Goal: Information Seeking & Learning: Learn about a topic

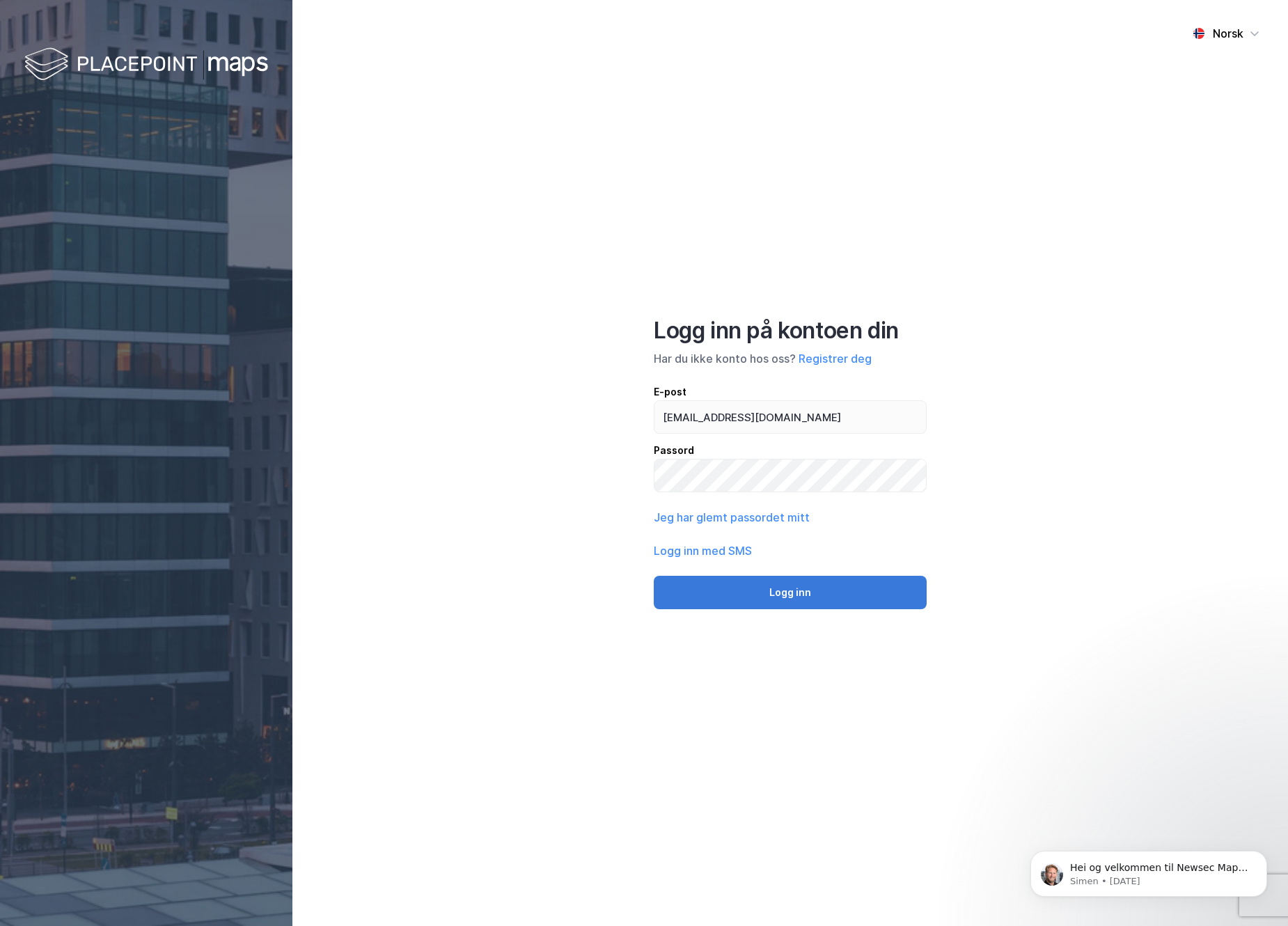
click at [785, 607] on button "Logg inn" at bounding box center [789, 592] width 273 height 34
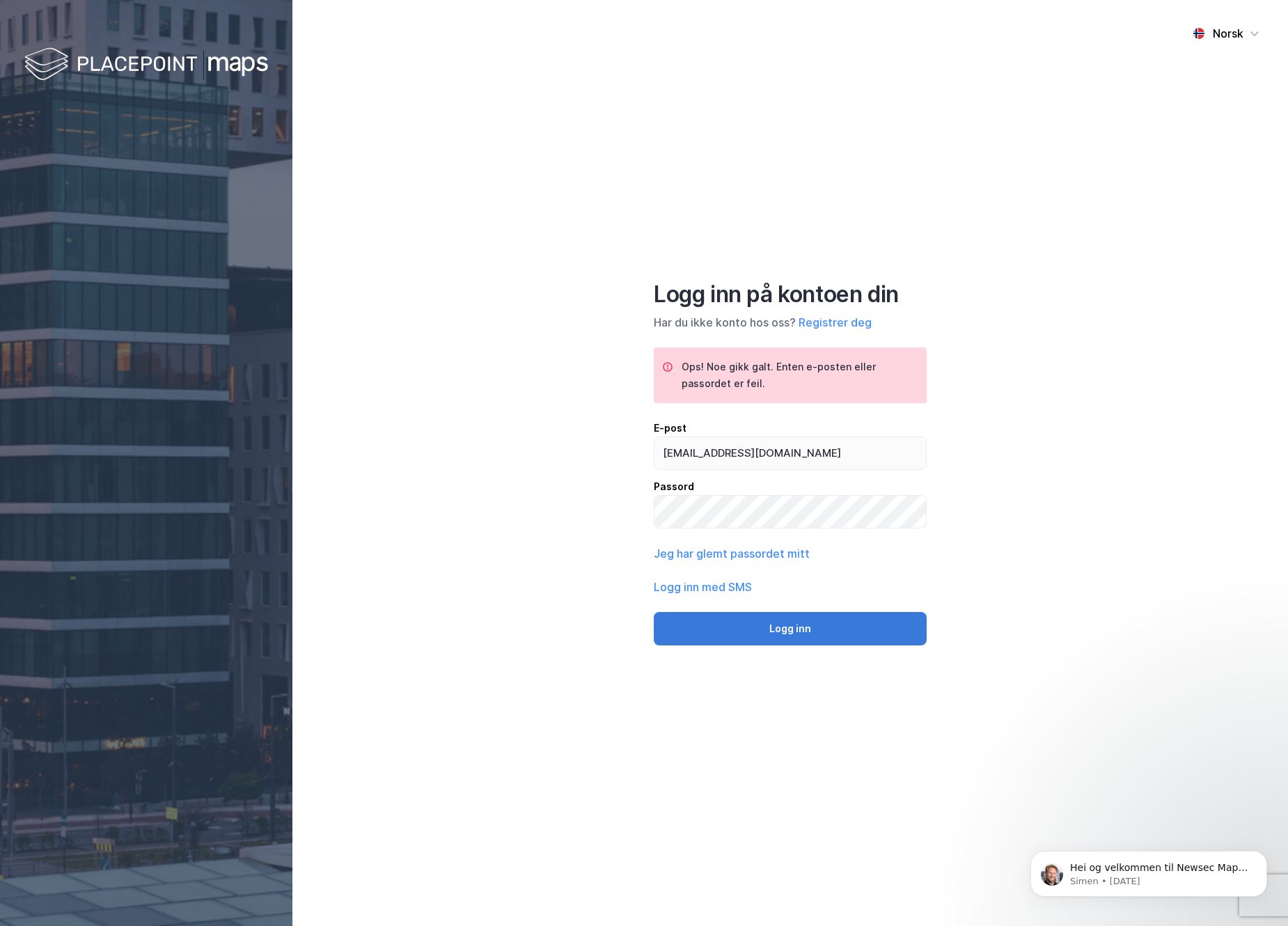
click at [759, 632] on button "Logg inn" at bounding box center [789, 629] width 273 height 34
click at [653, 612] on button "Logg inn" at bounding box center [789, 629] width 273 height 34
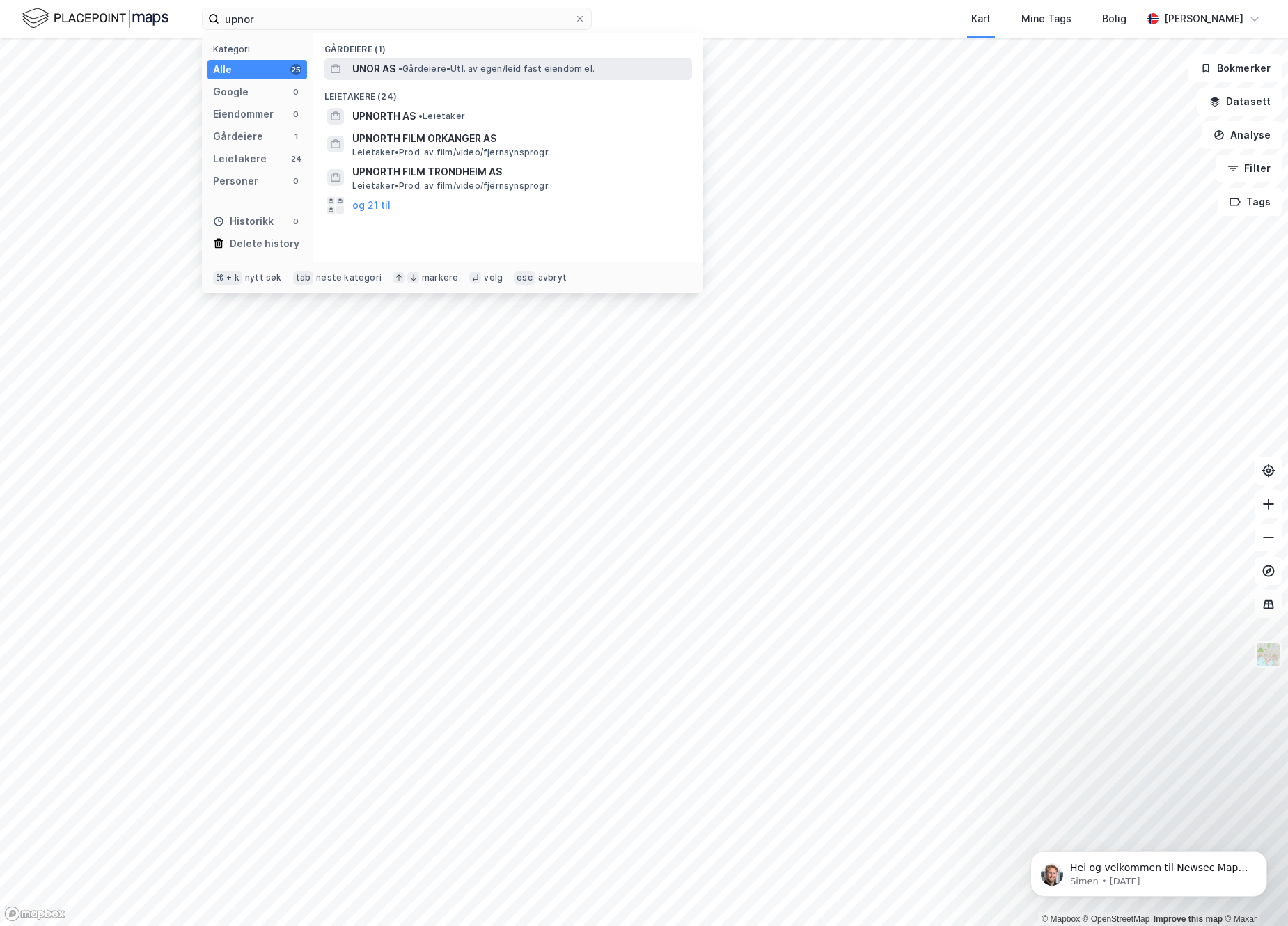
click at [393, 75] on span "UNOR AS" at bounding box center [373, 69] width 43 height 17
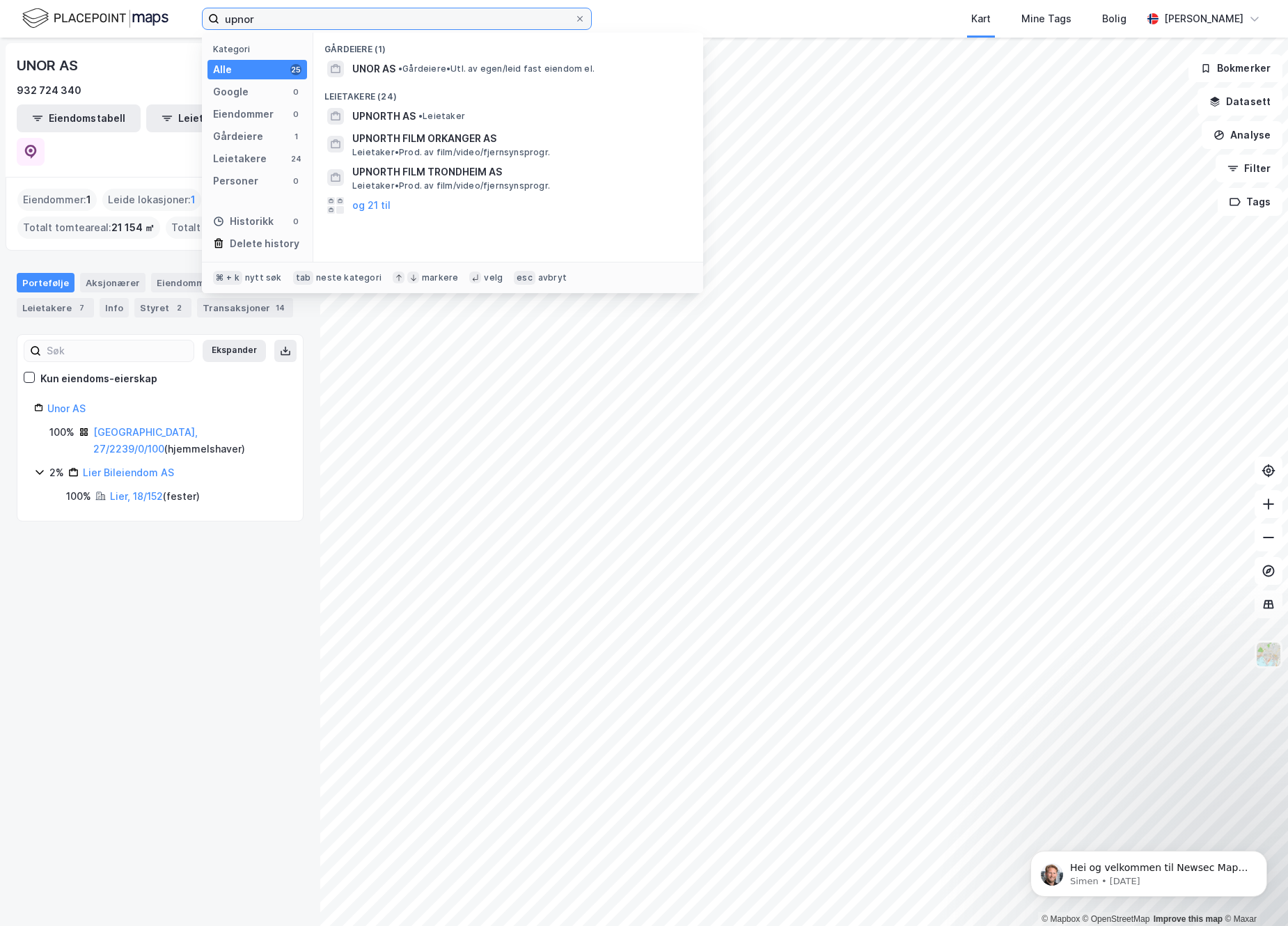
click at [287, 19] on input "upnor" at bounding box center [396, 18] width 355 height 21
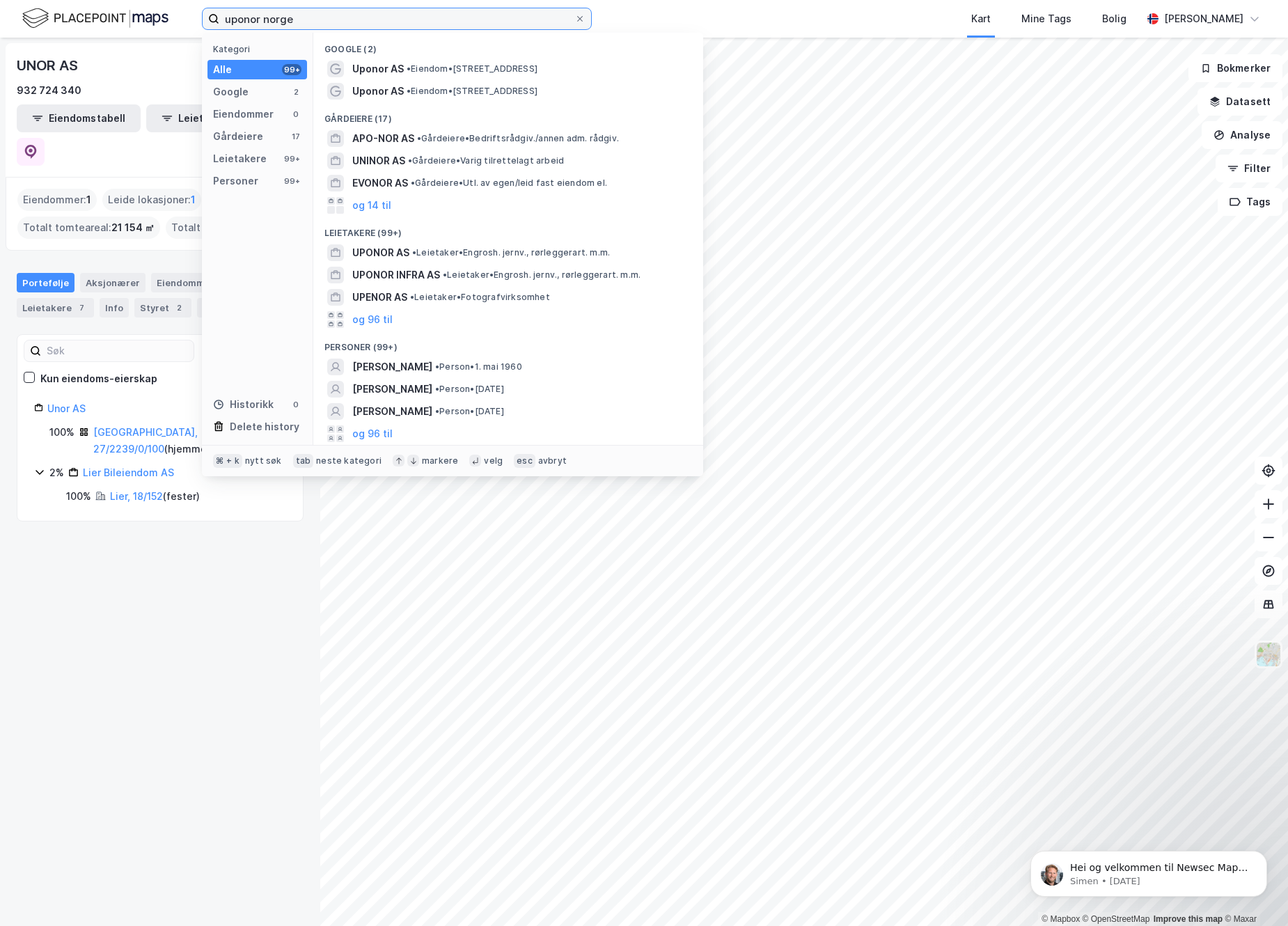
type input "uponor norge"
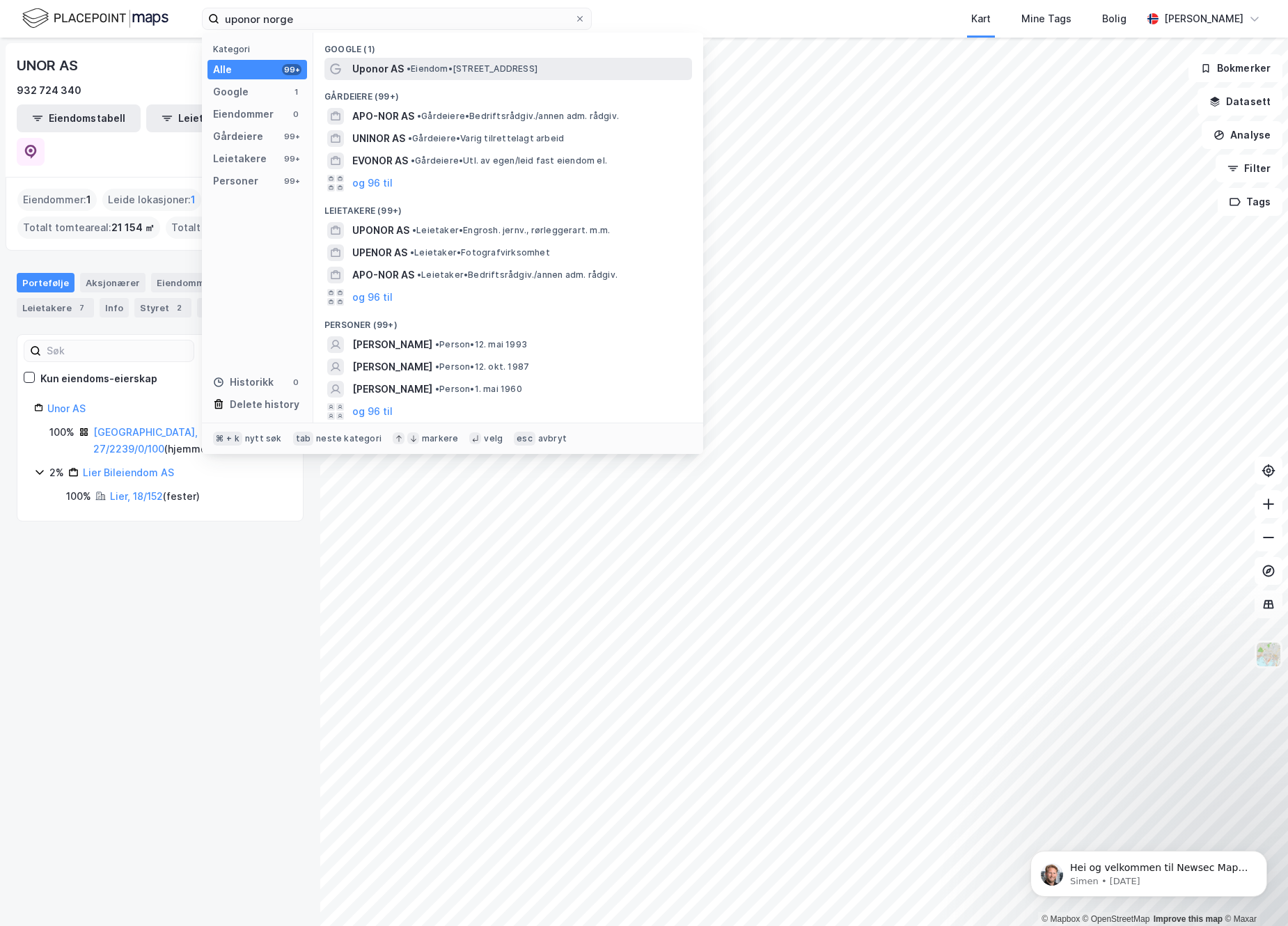
click at [378, 65] on span "Uponor AS" at bounding box center [377, 69] width 51 height 17
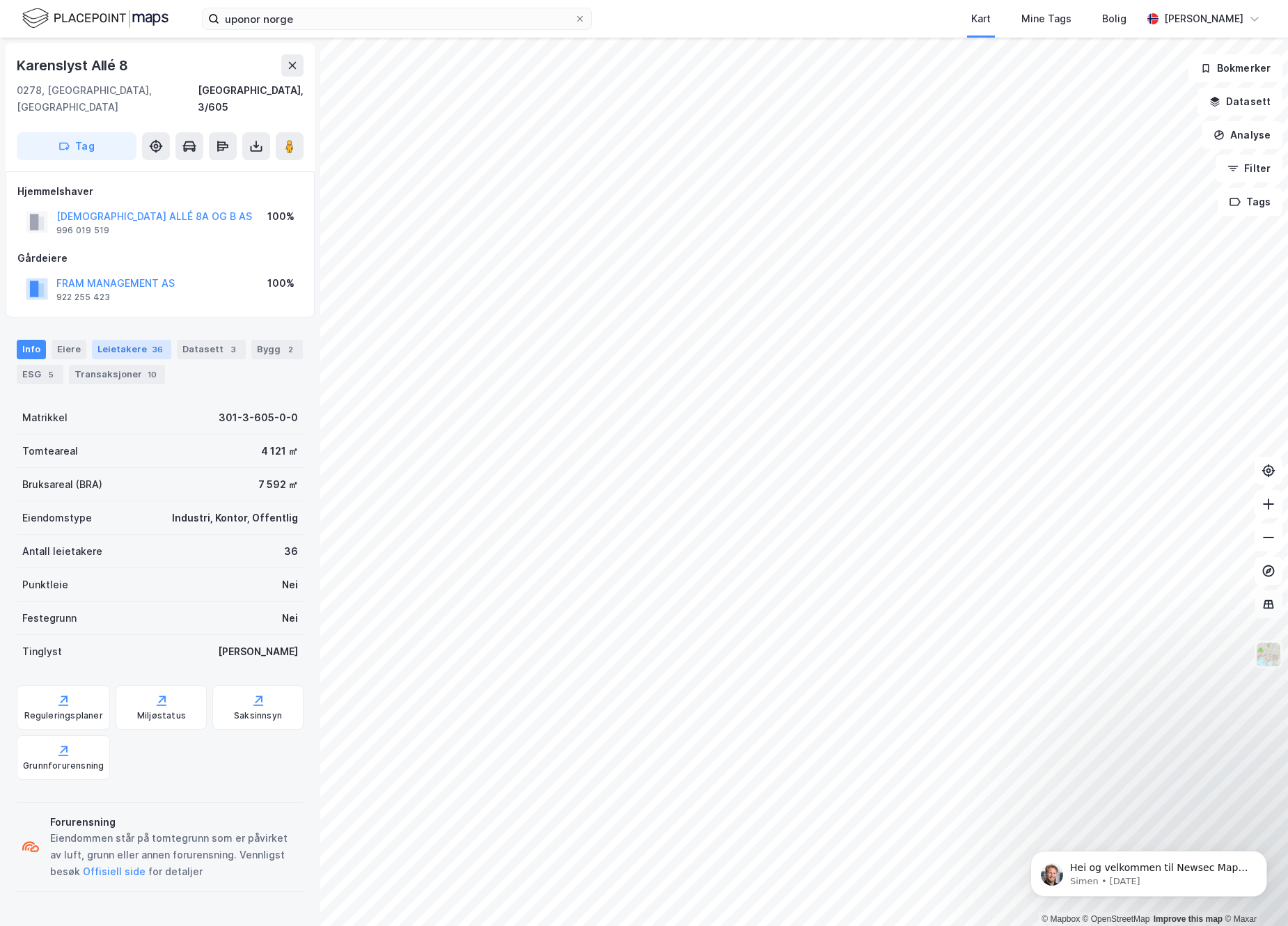
click at [124, 340] on div "Leietakere 36" at bounding box center [132, 349] width 80 height 19
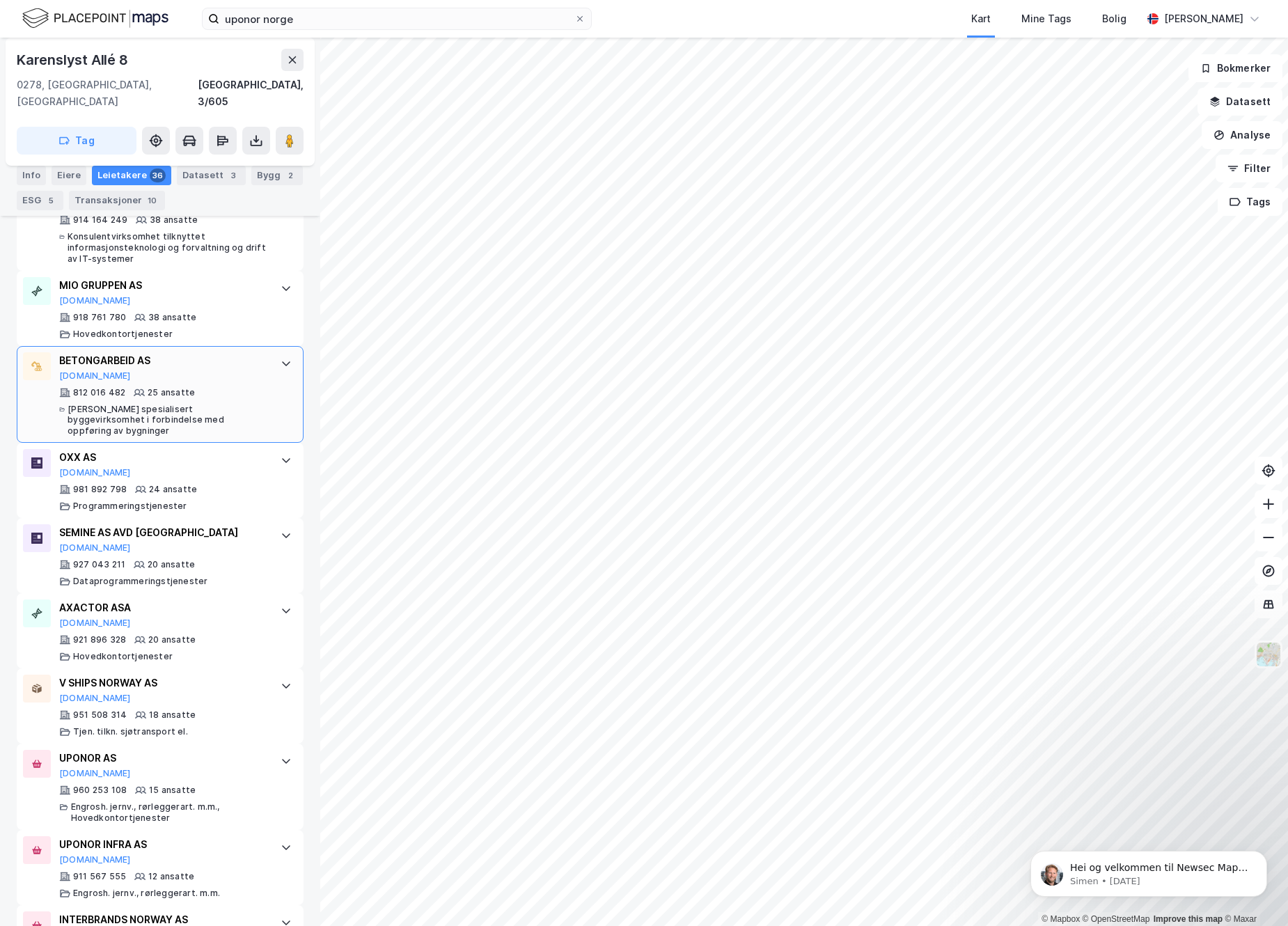
scroll to position [914, 0]
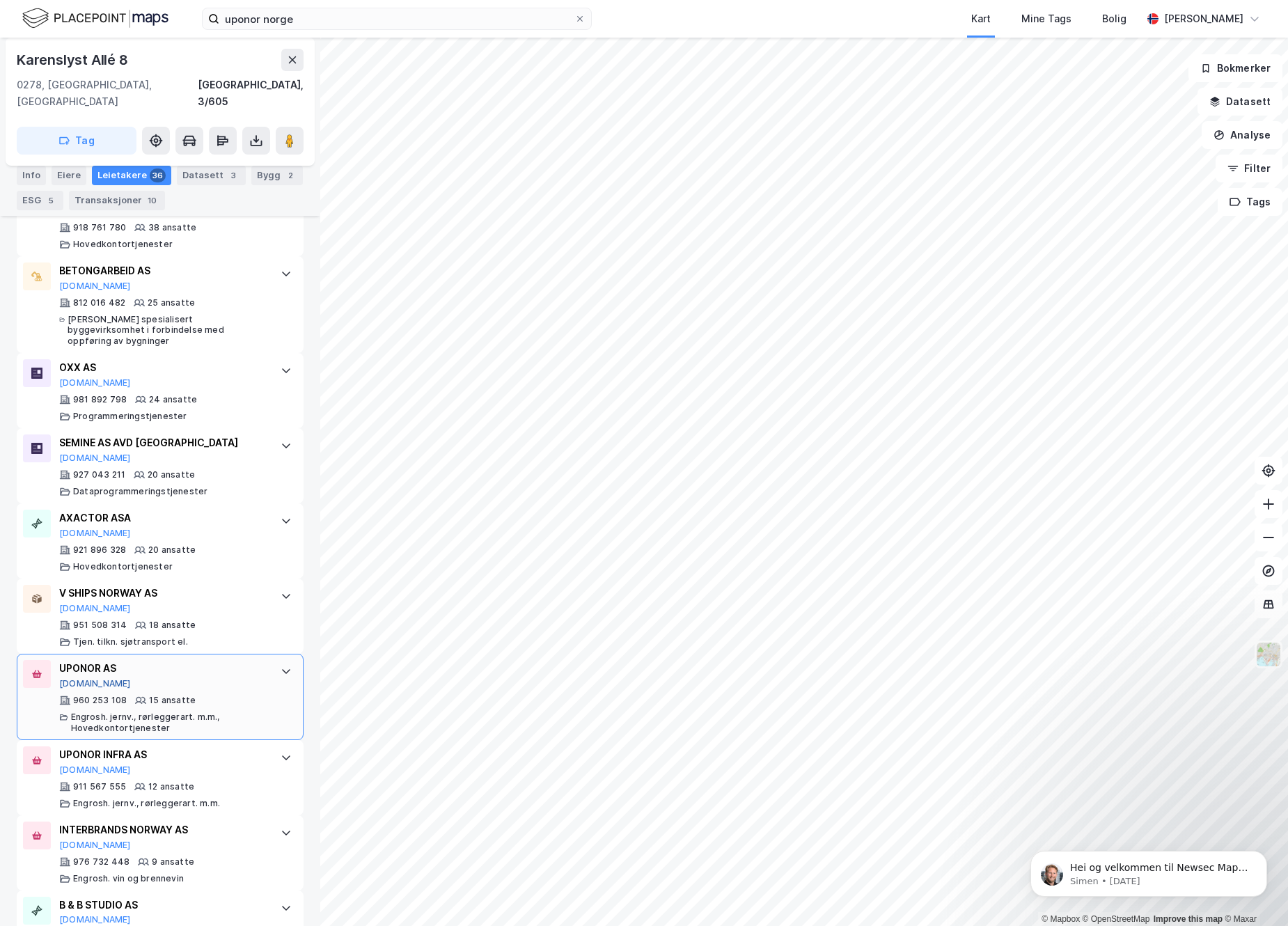
click at [84, 678] on button "[DOMAIN_NAME]" at bounding box center [95, 683] width 71 height 11
click at [281, 666] on icon at bounding box center [286, 671] width 11 height 11
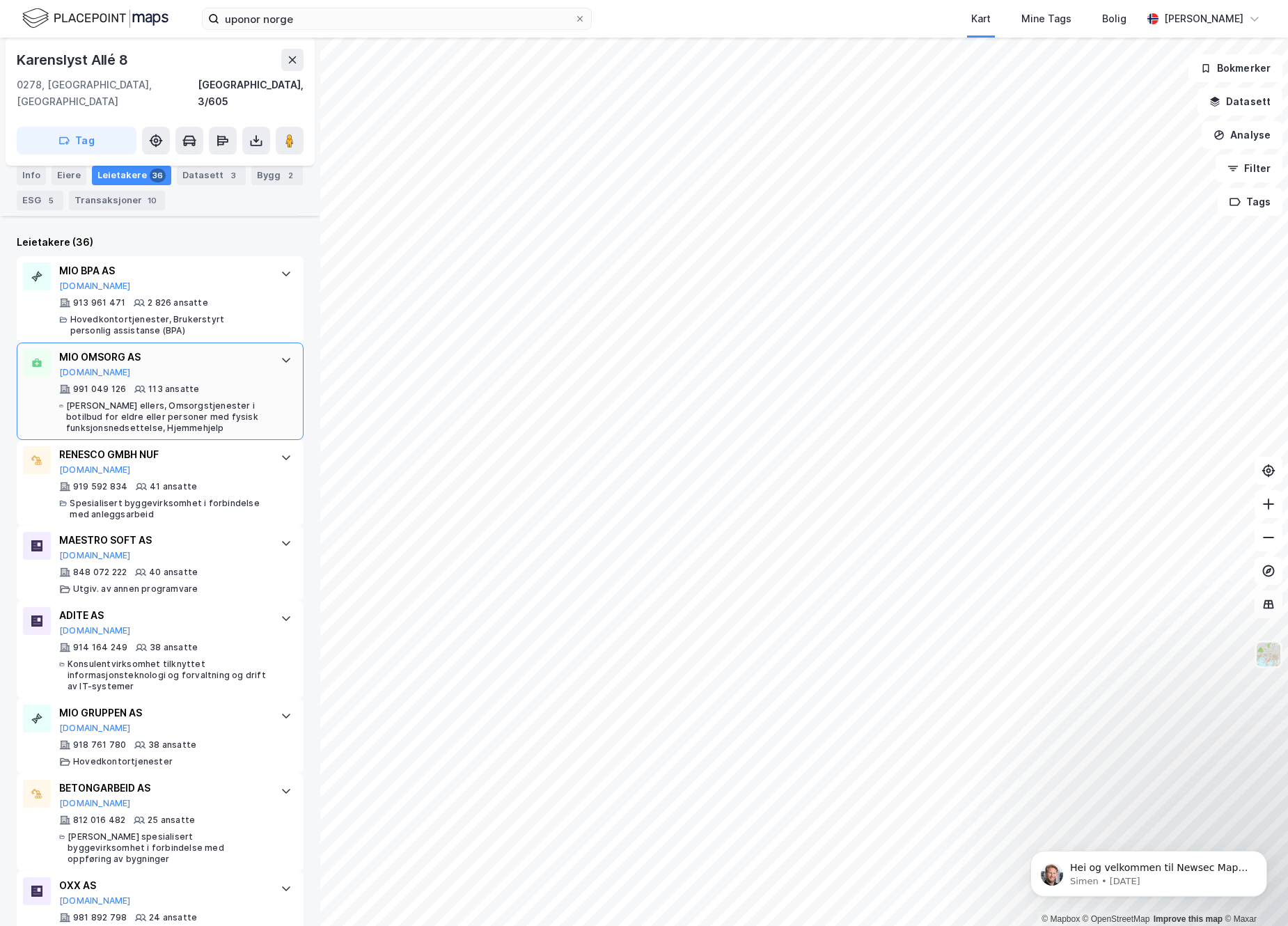
scroll to position [389, 0]
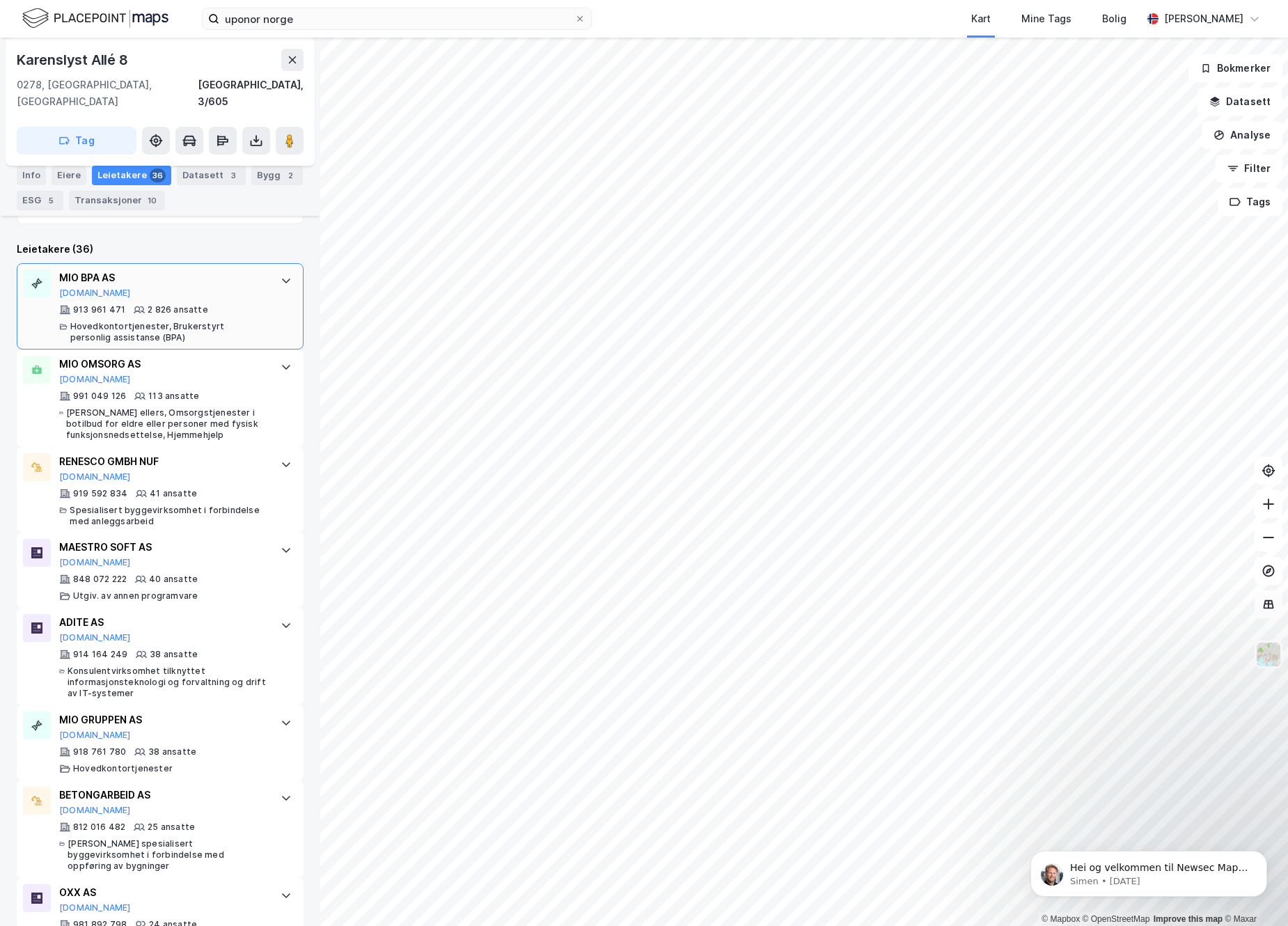
click at [281, 275] on icon at bounding box center [286, 280] width 11 height 11
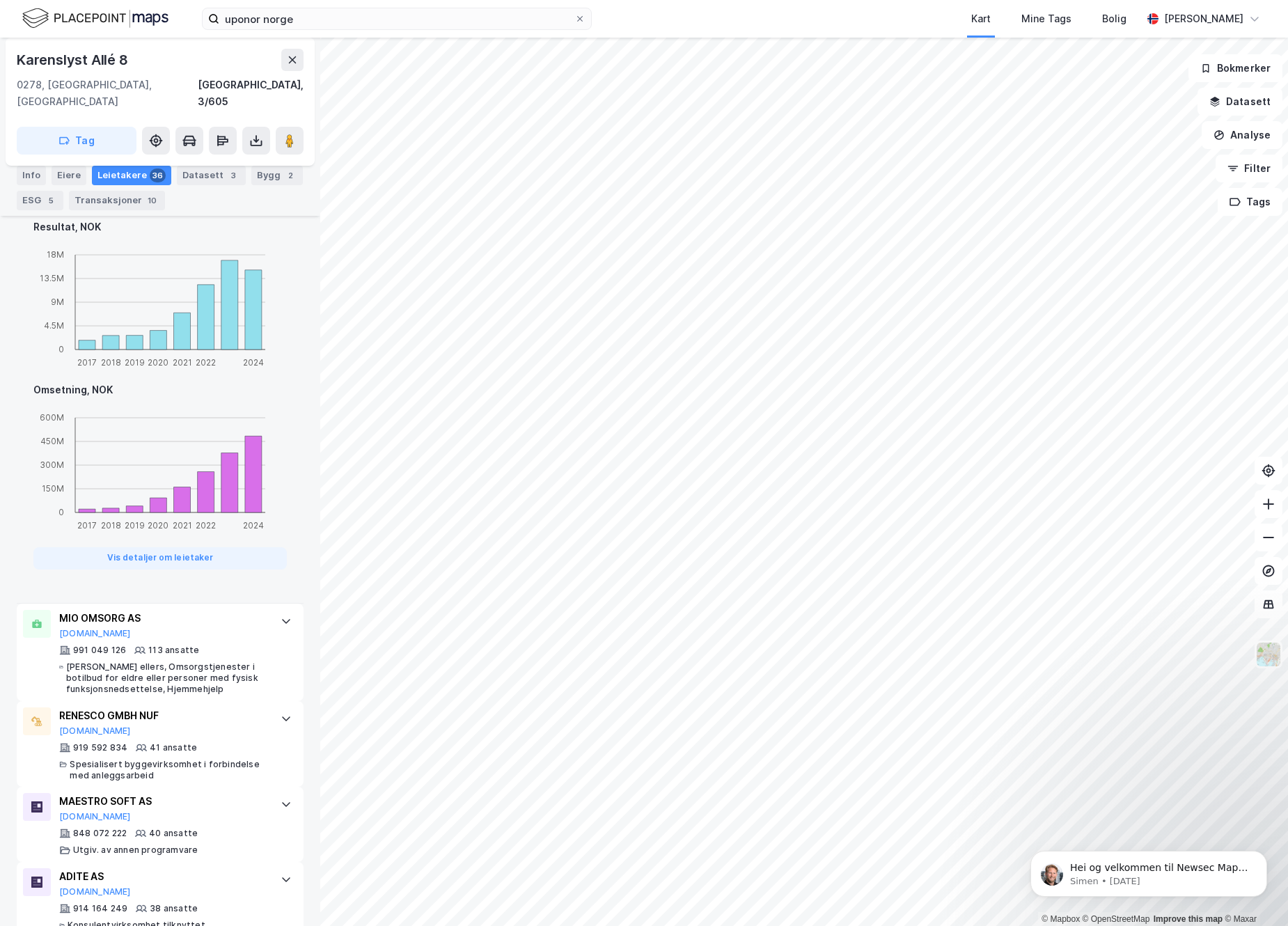
scroll to position [1014, 0]
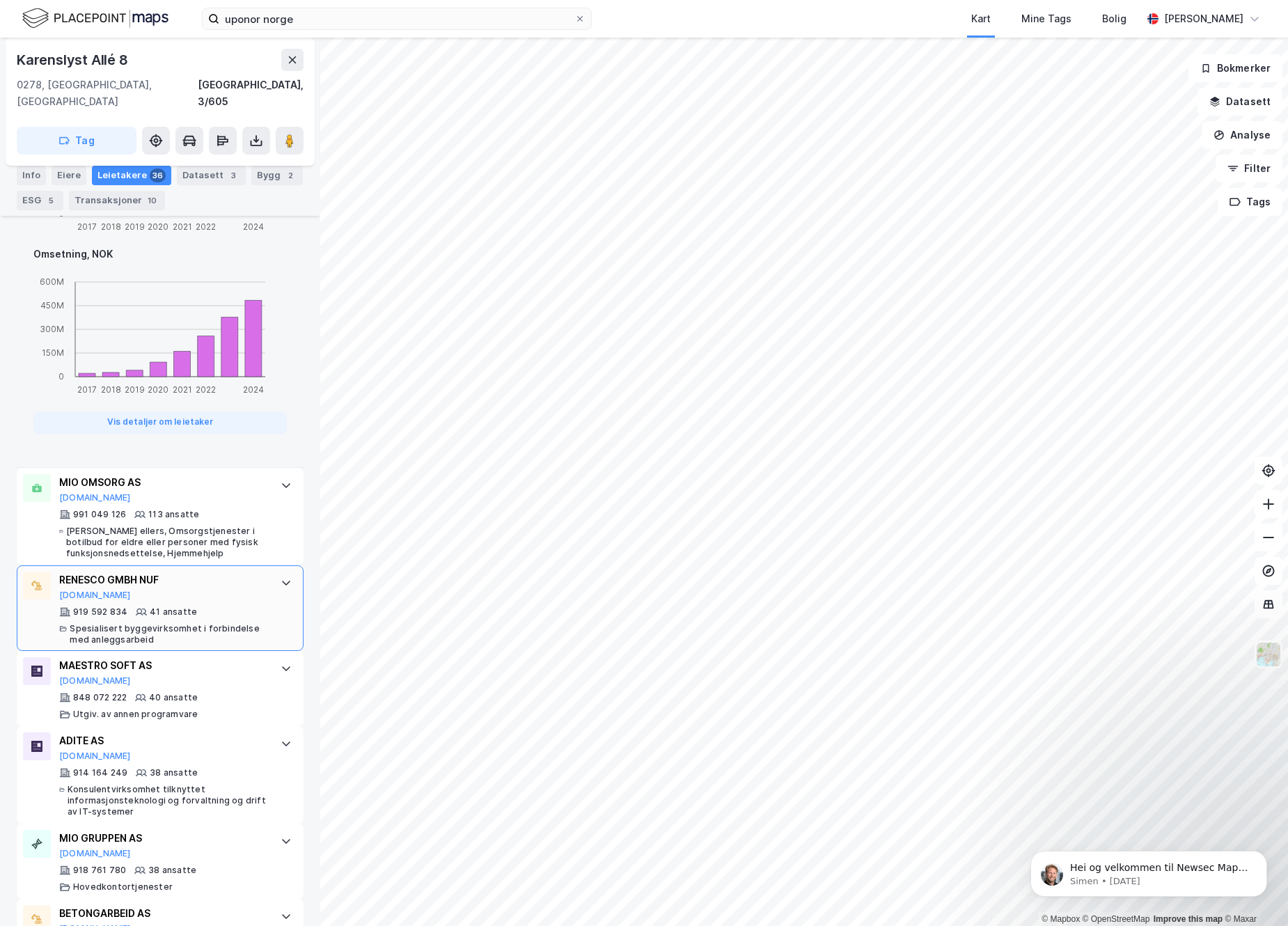
click at [277, 571] on div at bounding box center [286, 582] width 23 height 23
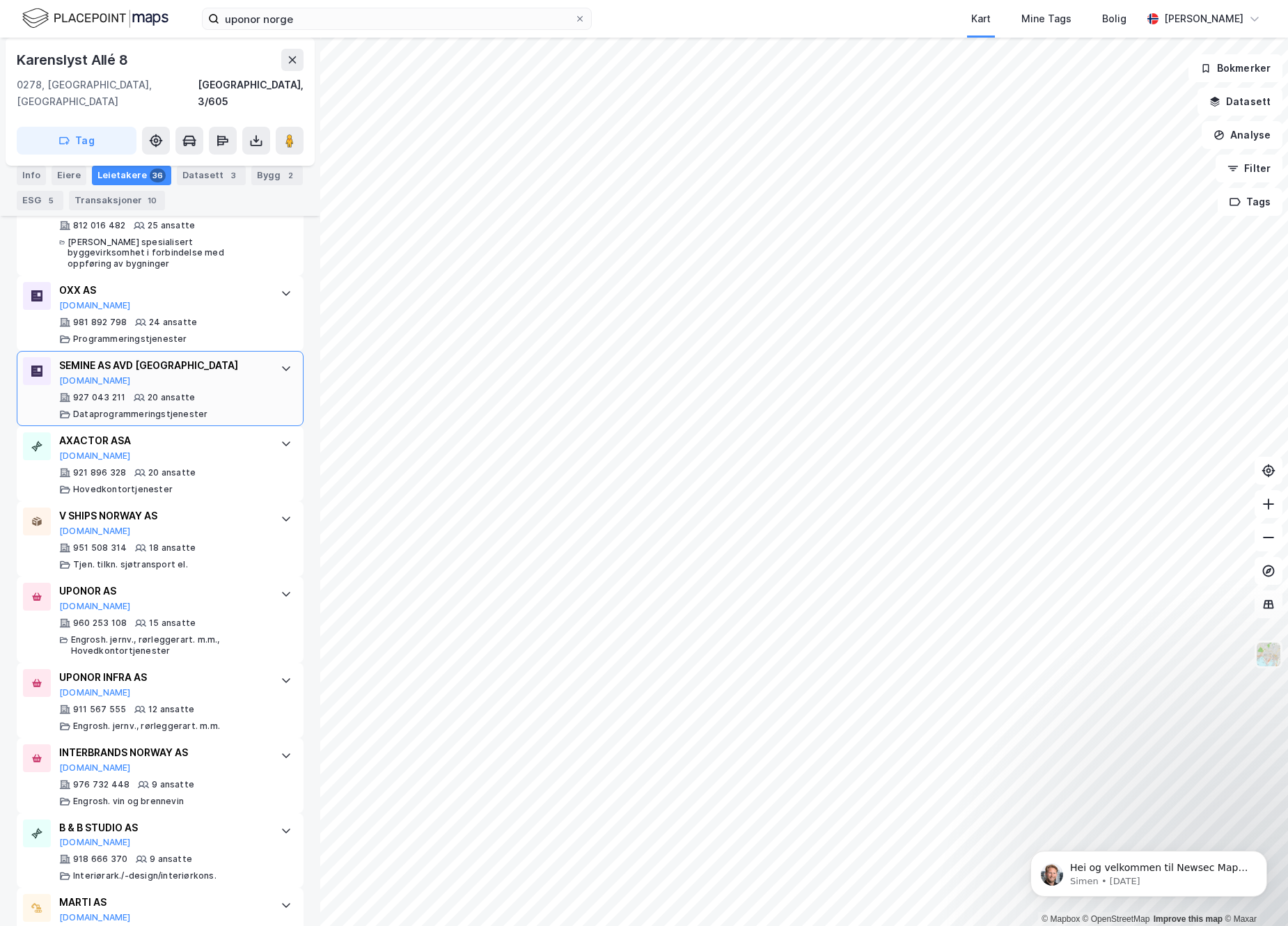
click at [282, 367] on icon at bounding box center [286, 369] width 8 height 5
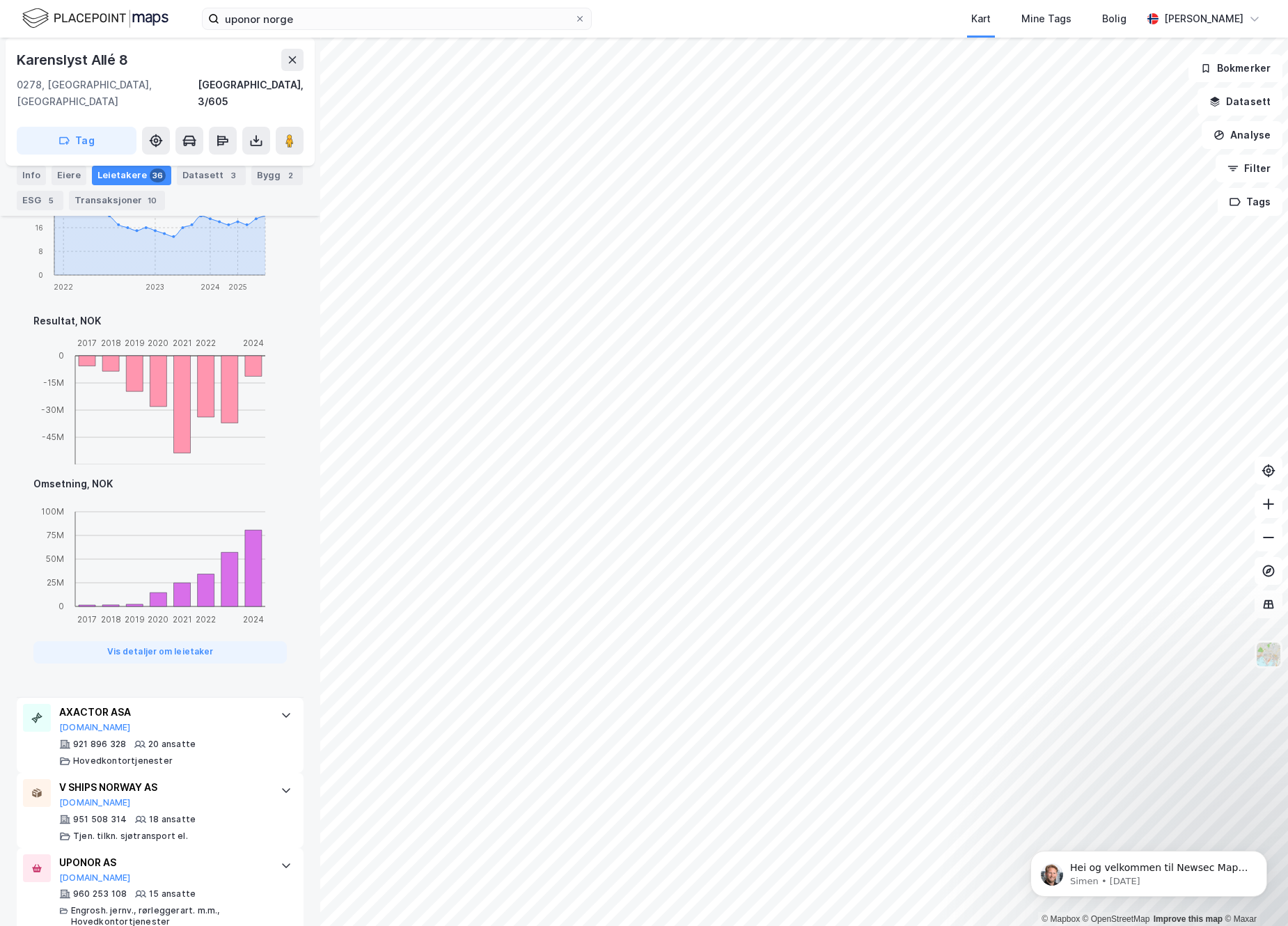
scroll to position [1810, 0]
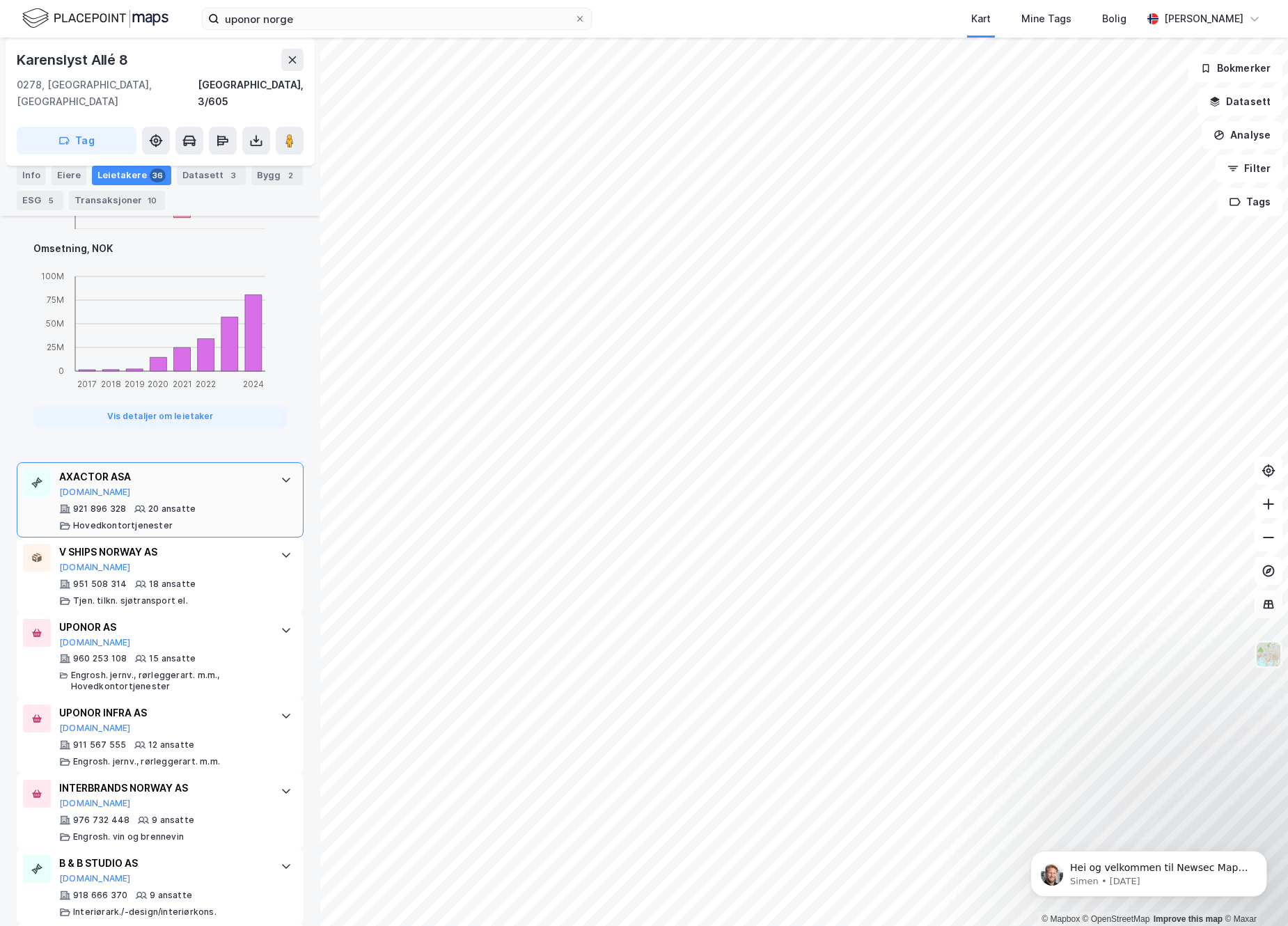
click at [281, 474] on icon at bounding box center [286, 479] width 11 height 11
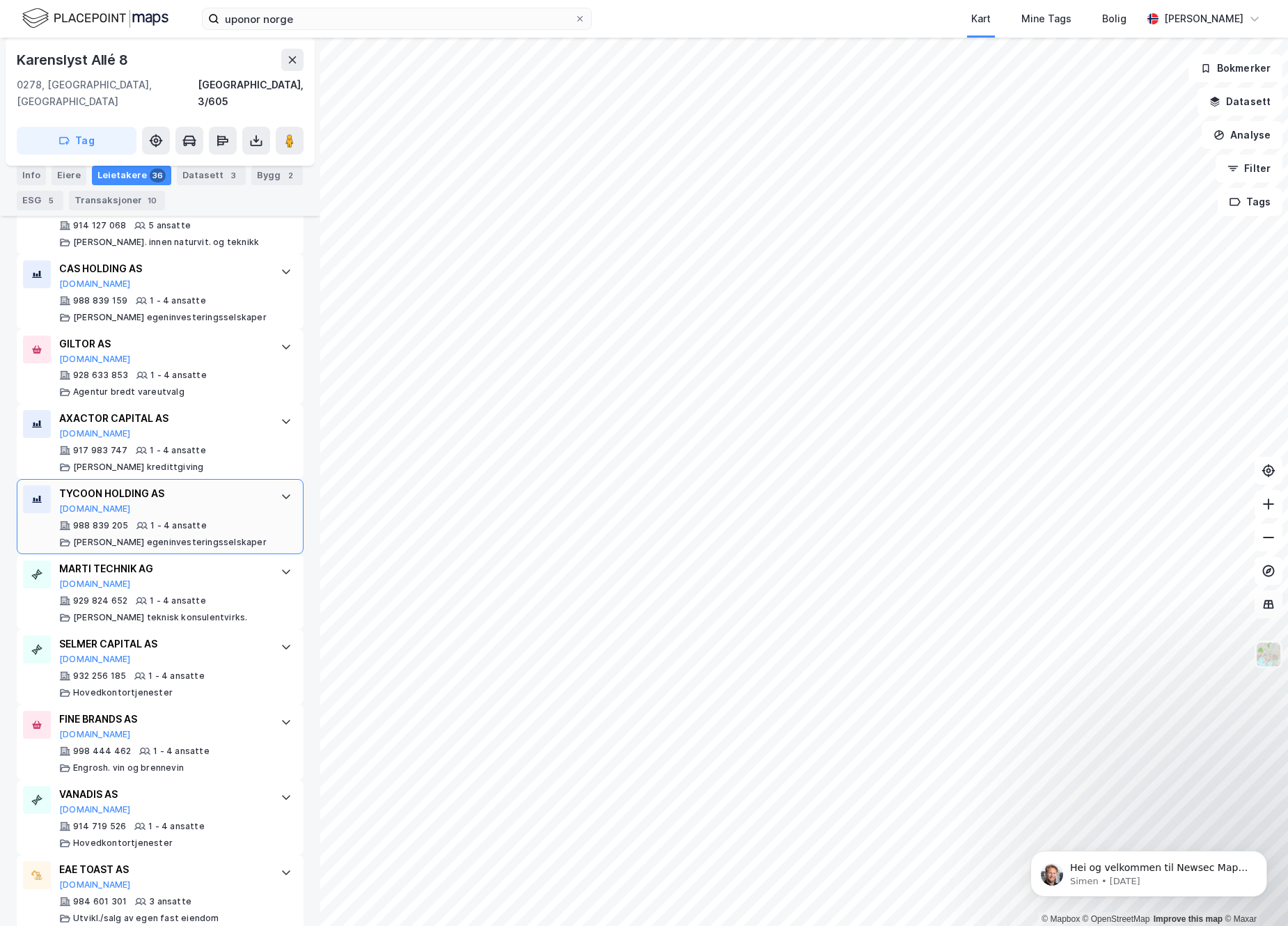
click at [281, 491] on icon at bounding box center [286, 496] width 11 height 11
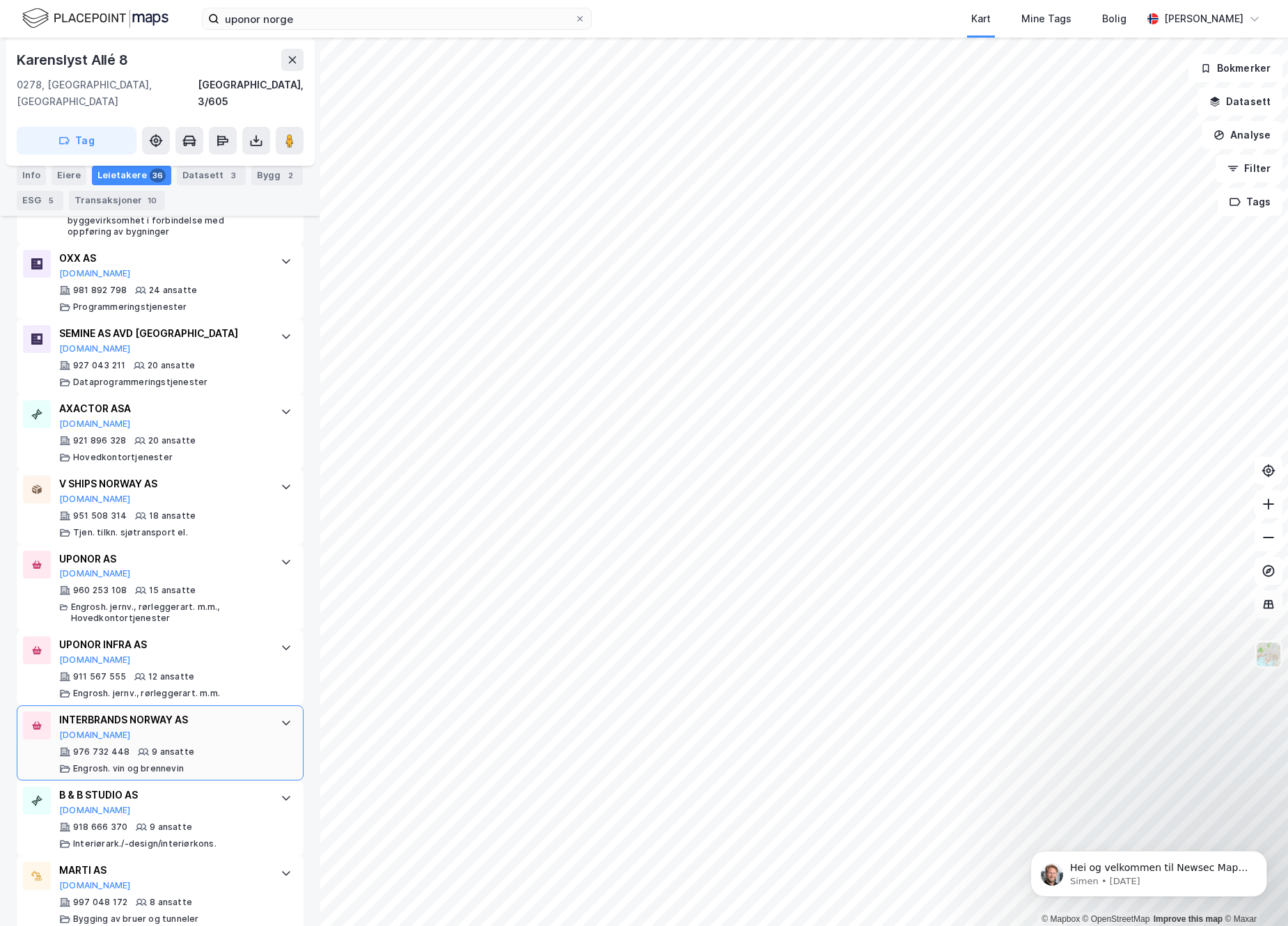
scroll to position [879, 0]
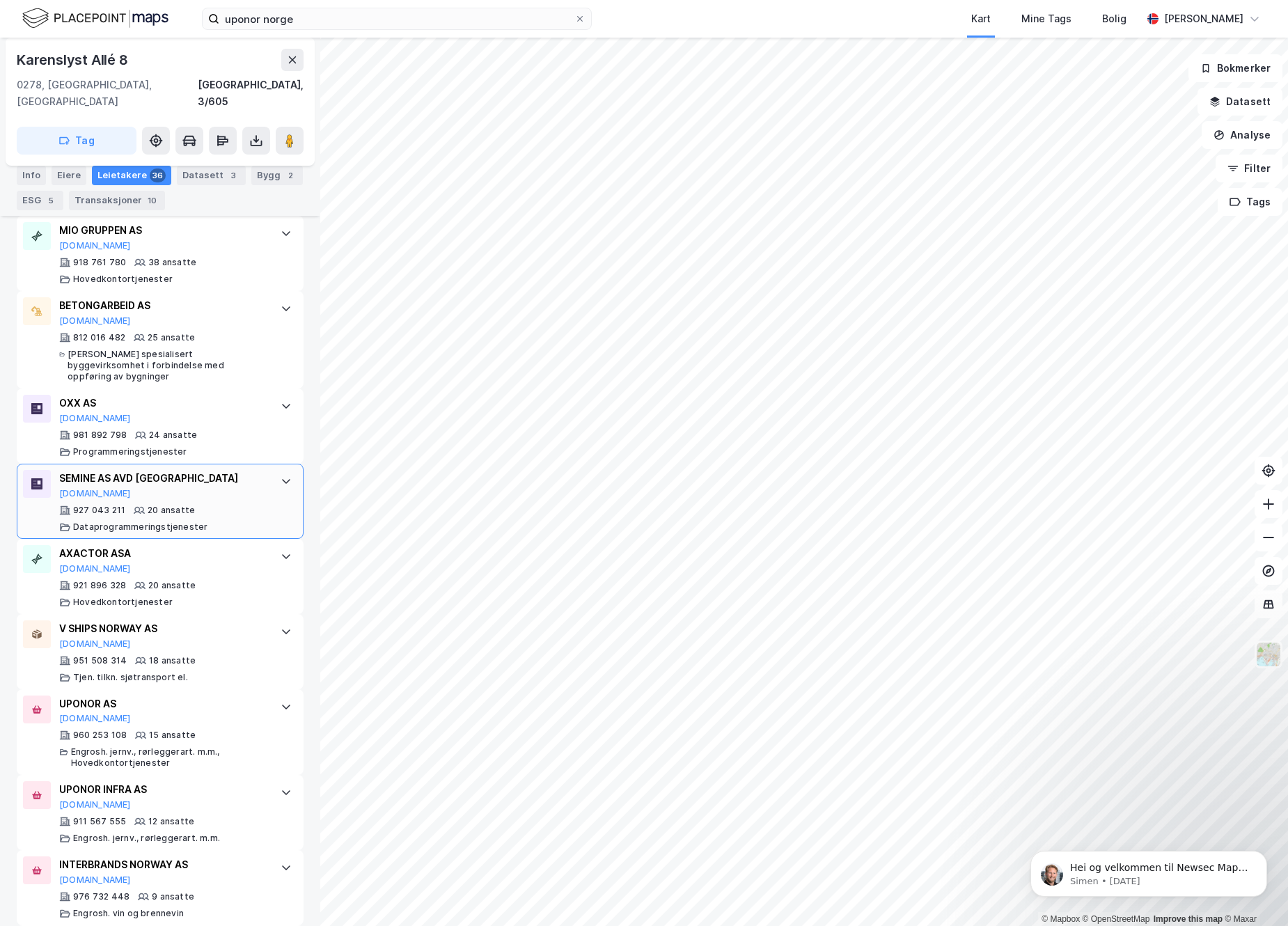
click at [282, 479] on icon at bounding box center [286, 481] width 8 height 5
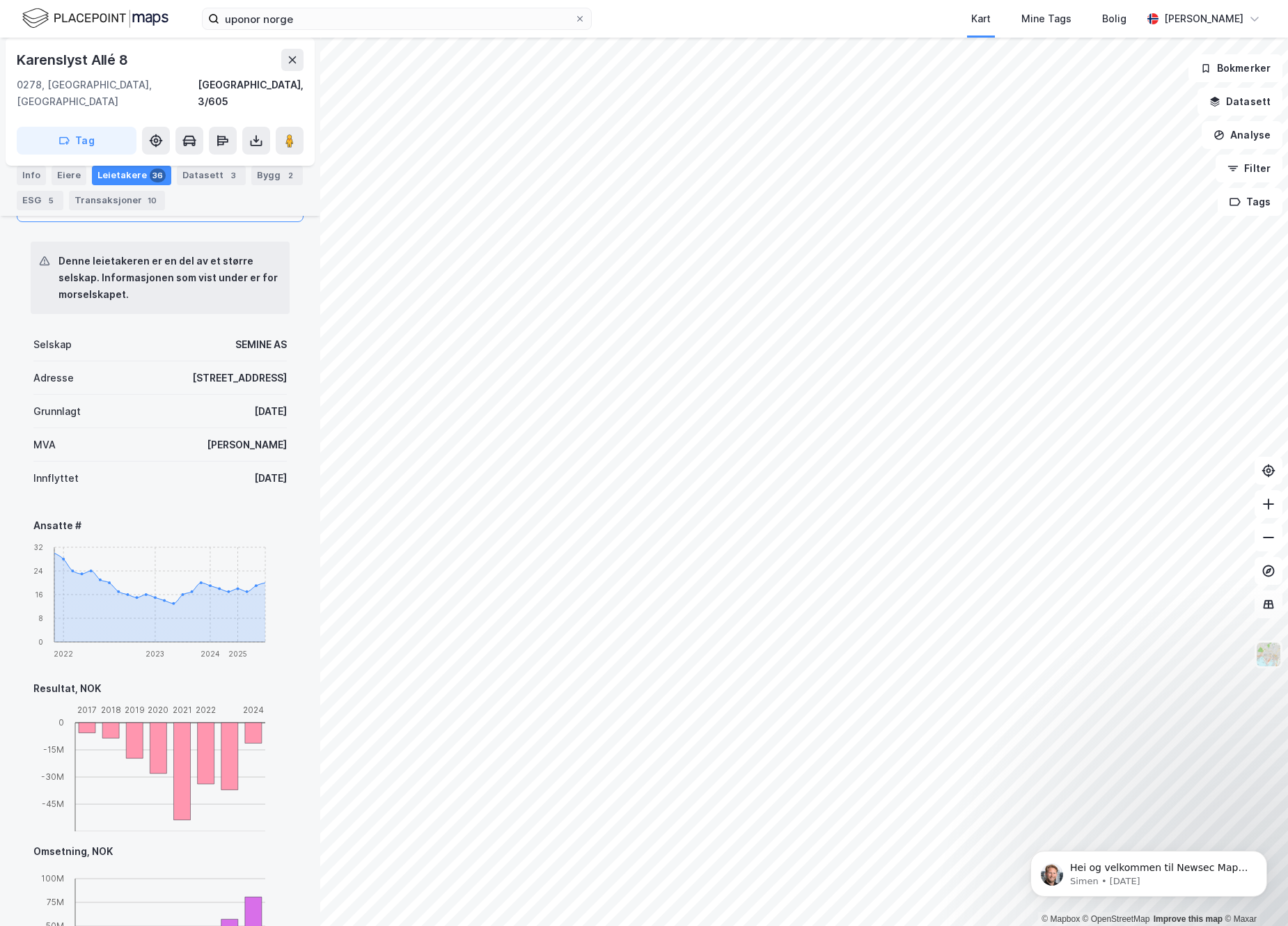
scroll to position [1350, 0]
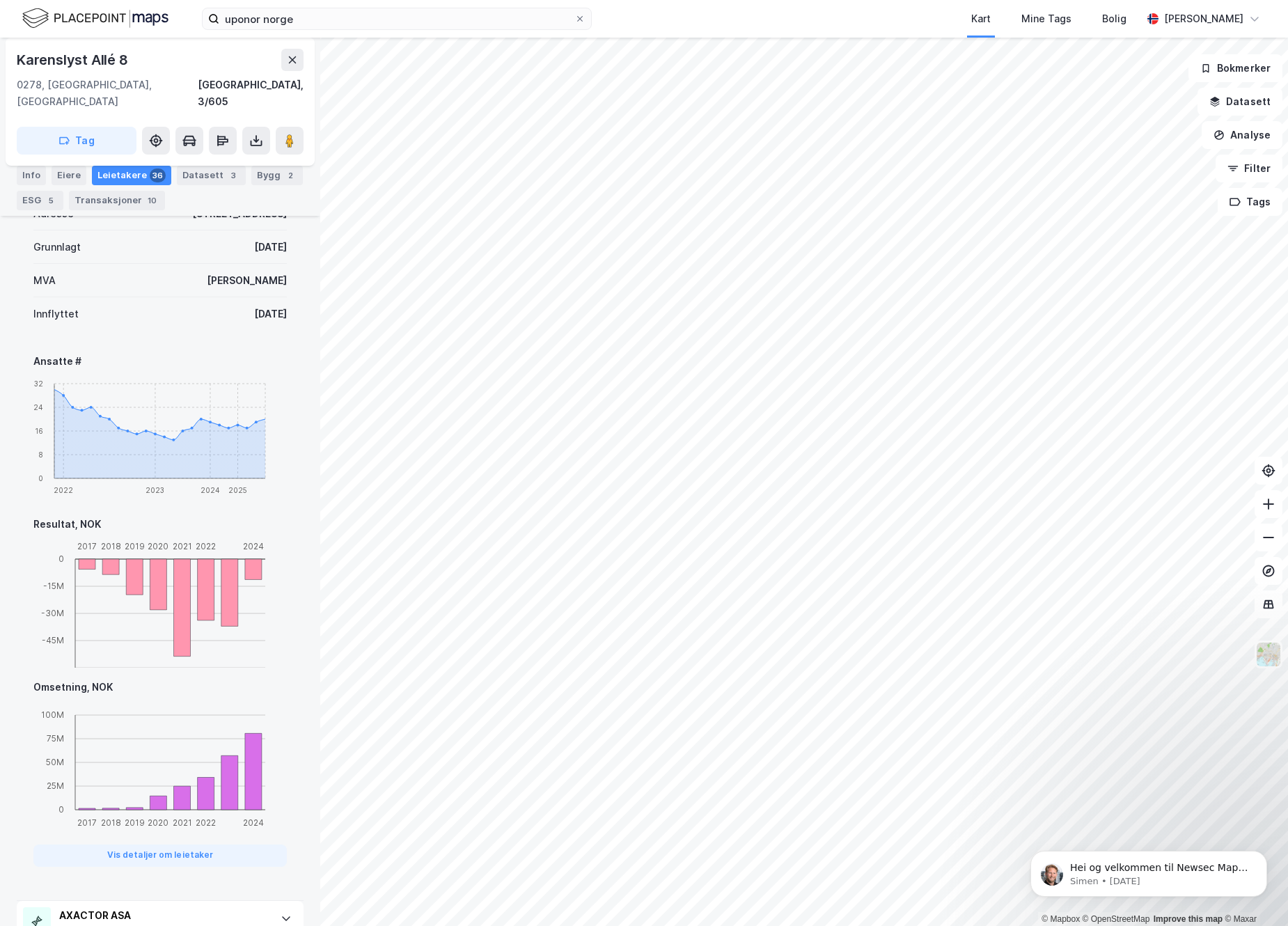
click at [791, 17] on div "Kart Mine Tags Bolig" at bounding box center [900, 18] width 483 height 38
